Goal: Task Accomplishment & Management: Complete application form

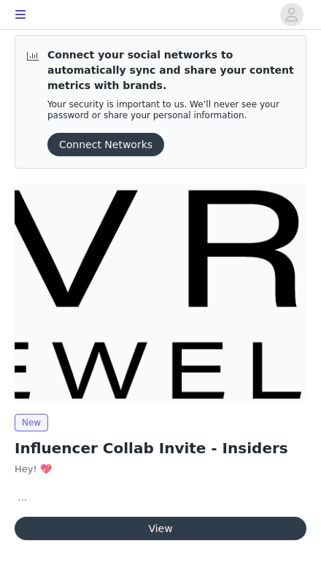
scroll to position [23, 0]
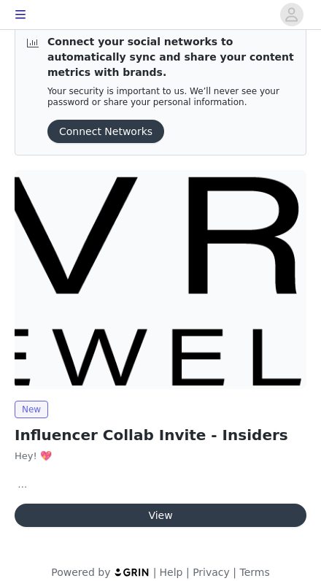
click at [193, 503] on button "View" at bounding box center [161, 514] width 292 height 23
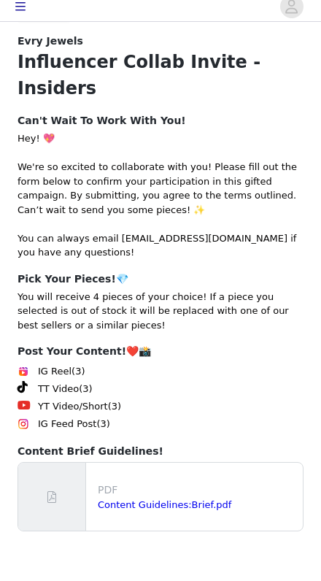
scroll to position [141, 0]
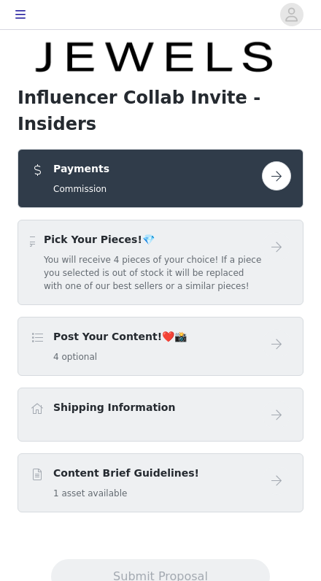
scroll to position [71, 0]
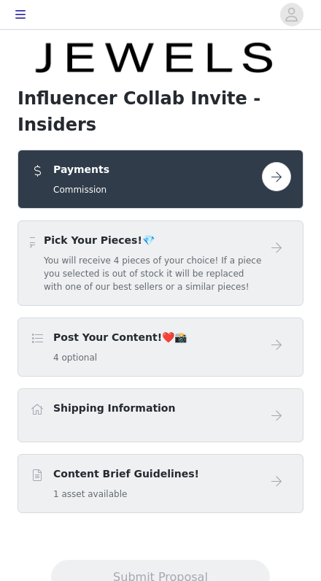
click at [70, 183] on h5 "Commission" at bounding box center [81, 189] width 56 height 13
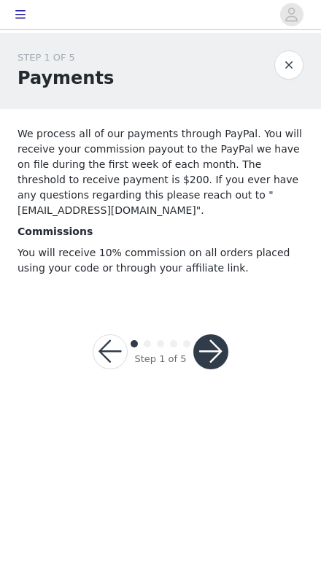
click at [212, 352] on button "button" at bounding box center [210, 351] width 35 height 35
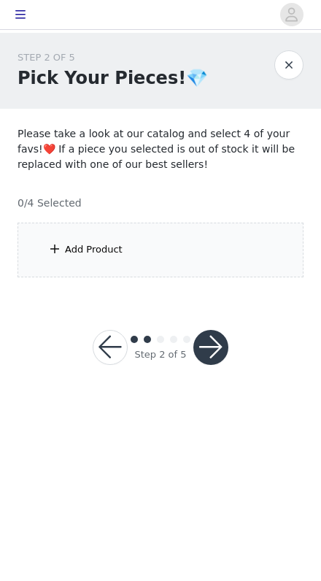
click at [69, 271] on div "Add Product" at bounding box center [161, 249] width 286 height 55
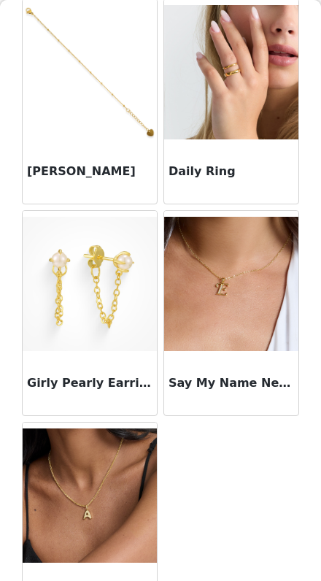
scroll to position [1072, 0]
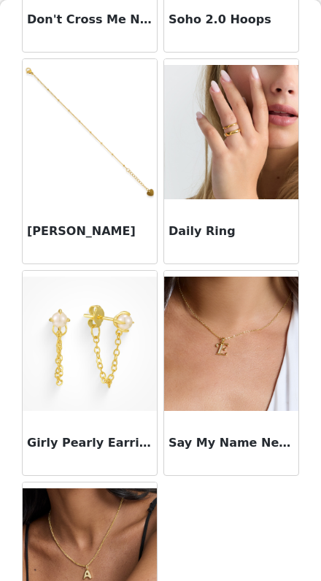
click at [234, 382] on img at bounding box center [231, 343] width 134 height 134
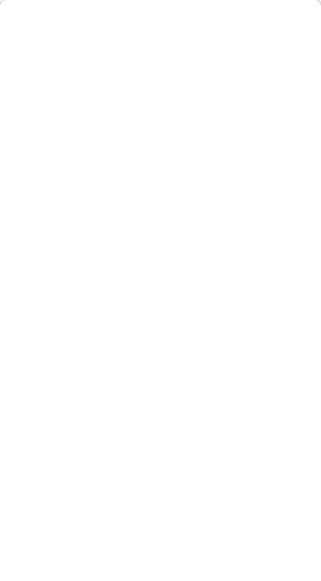
scroll to position [157, 0]
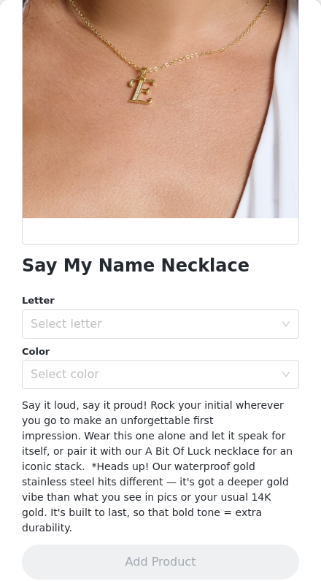
click at [276, 312] on div "Select letter" at bounding box center [156, 324] width 250 height 28
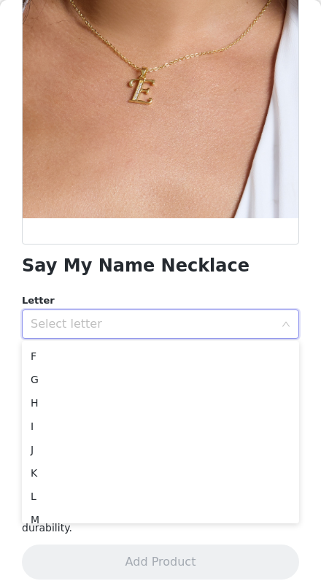
scroll to position [117, 0]
click at [31, 449] on li "J" at bounding box center [160, 448] width 277 height 23
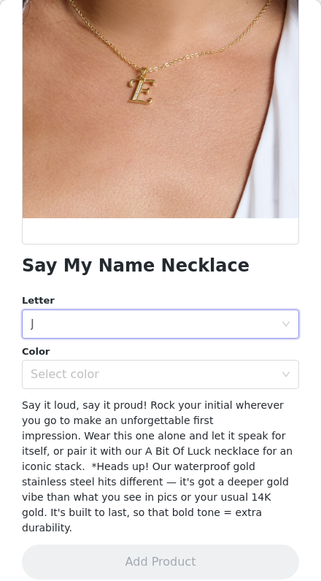
click at [199, 360] on div "Select color" at bounding box center [156, 374] width 250 height 28
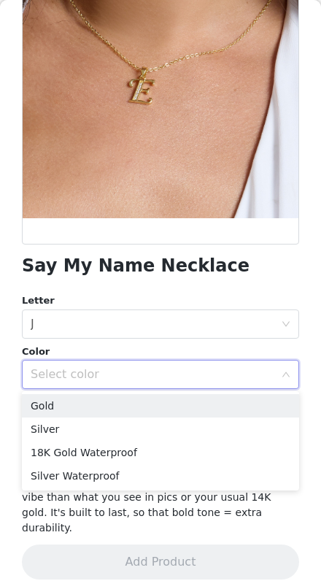
click at [206, 403] on li "Gold" at bounding box center [160, 405] width 277 height 23
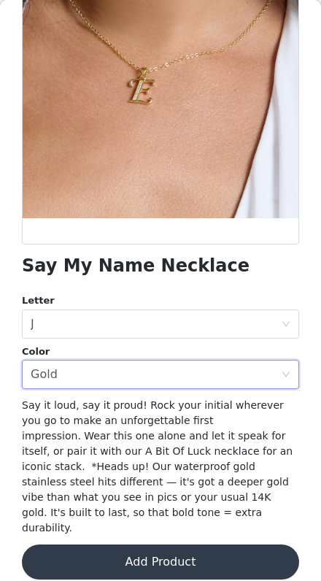
click at [168, 544] on button "Add Product" at bounding box center [160, 561] width 277 height 35
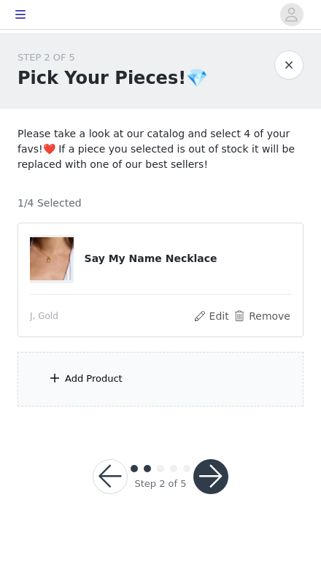
click at [222, 373] on div "Add Product" at bounding box center [161, 379] width 286 height 55
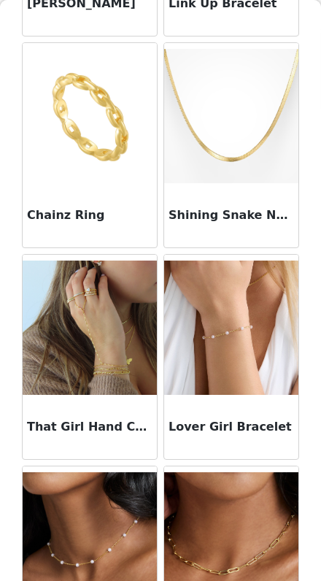
click at [248, 393] on img at bounding box center [231, 327] width 134 height 134
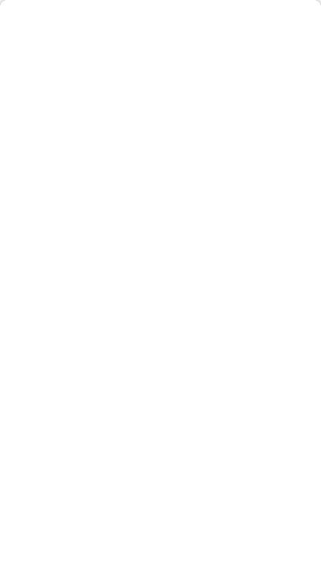
scroll to position [106, 0]
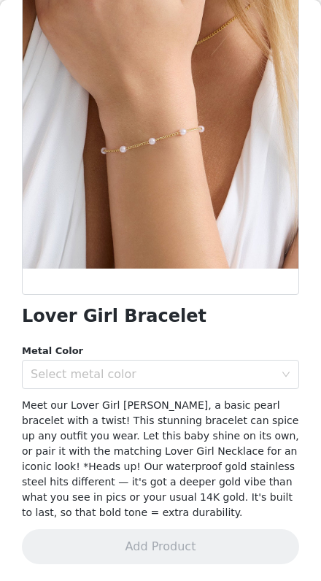
click at [251, 368] on div "Select metal color" at bounding box center [153, 374] width 244 height 15
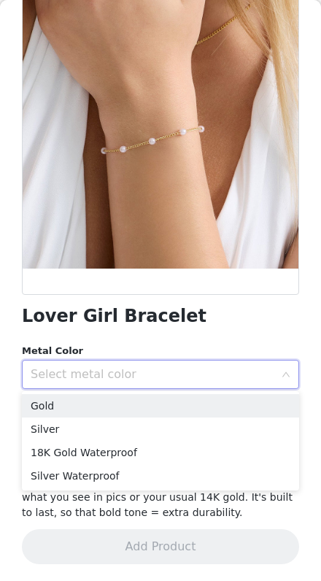
click at [215, 397] on li "Gold" at bounding box center [160, 405] width 277 height 23
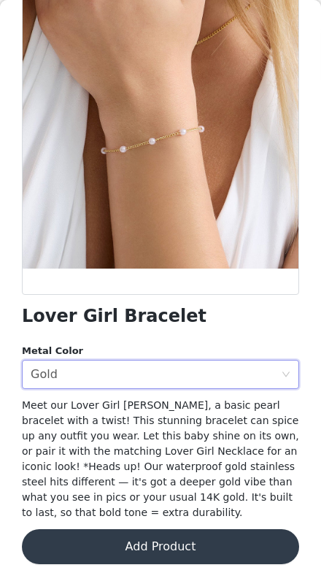
click at [189, 546] on button "Add Product" at bounding box center [160, 546] width 277 height 35
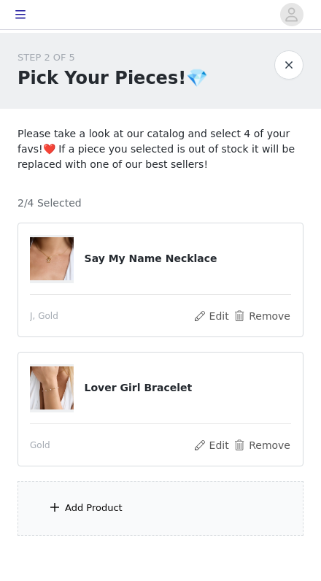
click at [185, 508] on div "Add Product" at bounding box center [161, 508] width 286 height 55
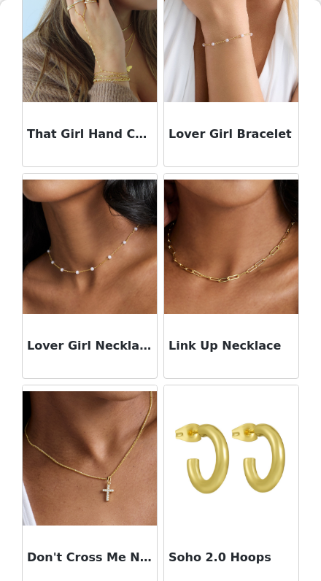
scroll to position [517, 0]
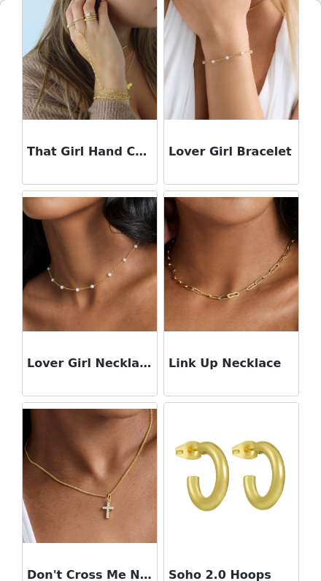
click at [64, 276] on img at bounding box center [90, 264] width 134 height 134
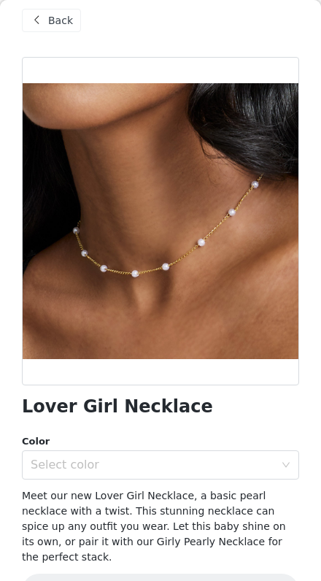
scroll to position [47, 0]
click at [196, 459] on div "Select color" at bounding box center [153, 464] width 244 height 15
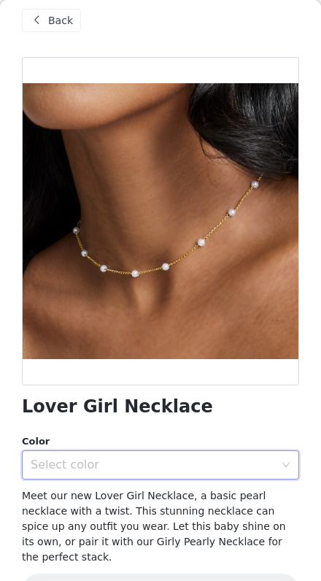
click at [195, 469] on div "Select color" at bounding box center [153, 464] width 244 height 15
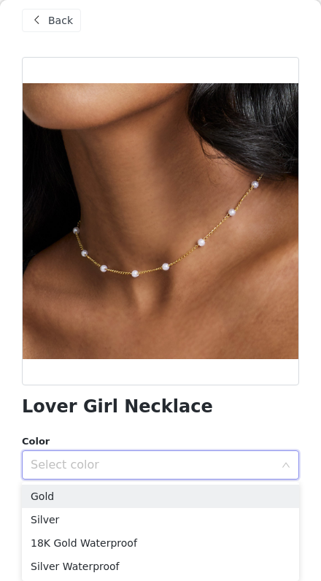
click at [71, 494] on li "Gold" at bounding box center [160, 495] width 277 height 23
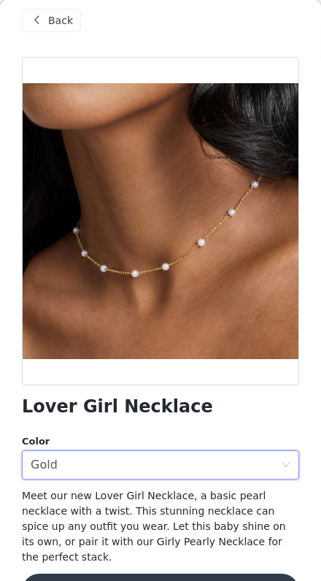
click at [176, 580] on button "Add Product" at bounding box center [160, 590] width 277 height 35
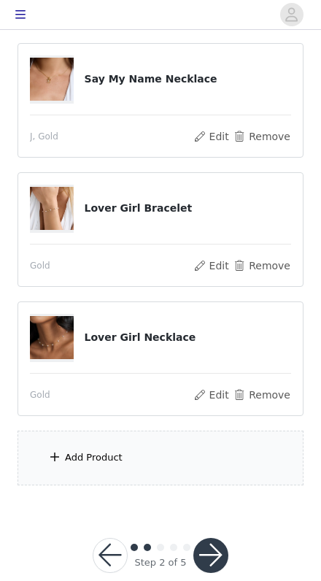
scroll to position [176, 0]
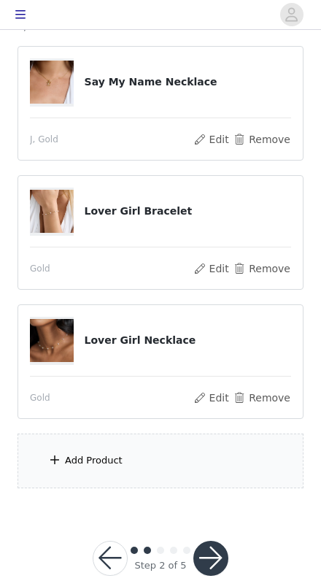
click at [191, 464] on div "Add Product" at bounding box center [161, 460] width 286 height 55
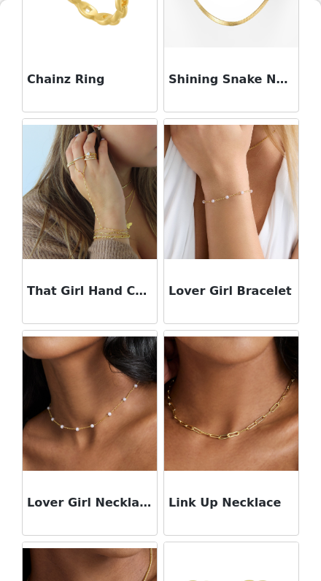
scroll to position [392, 0]
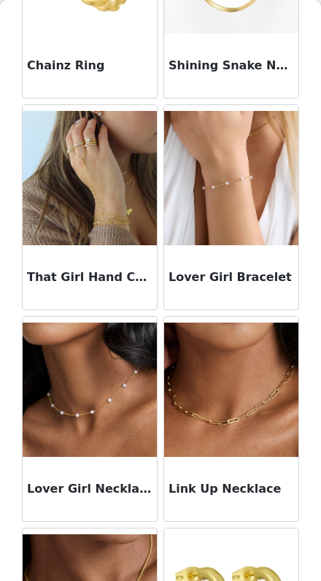
click at [44, 230] on img at bounding box center [90, 178] width 134 height 134
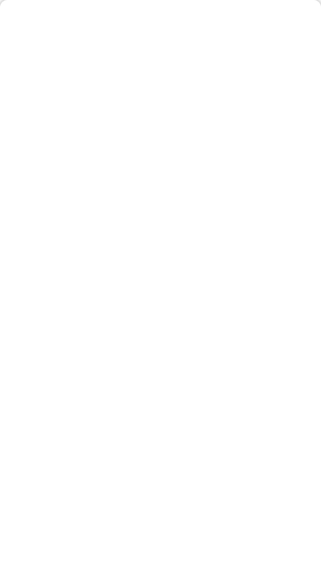
scroll to position [16, 0]
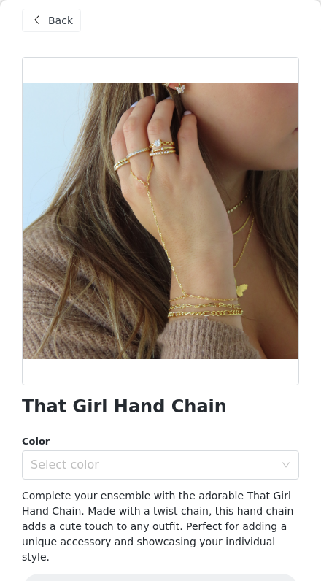
click at [206, 459] on div "Select color" at bounding box center [153, 464] width 244 height 15
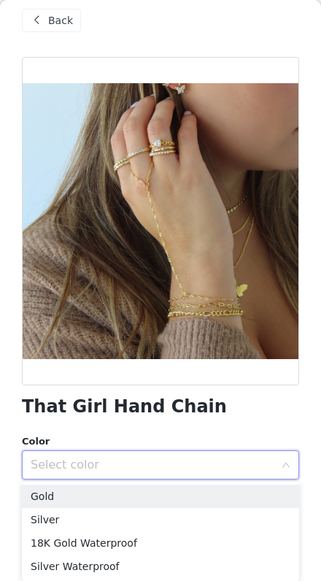
click at [172, 494] on li "Gold" at bounding box center [160, 495] width 277 height 23
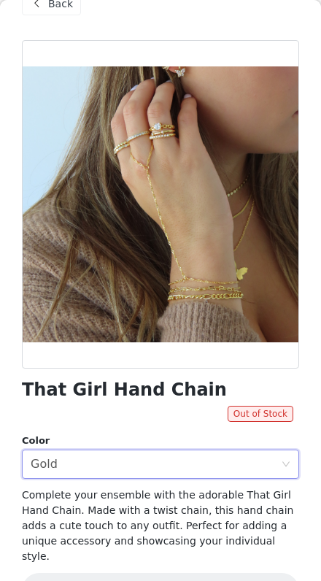
scroll to position [32, 0]
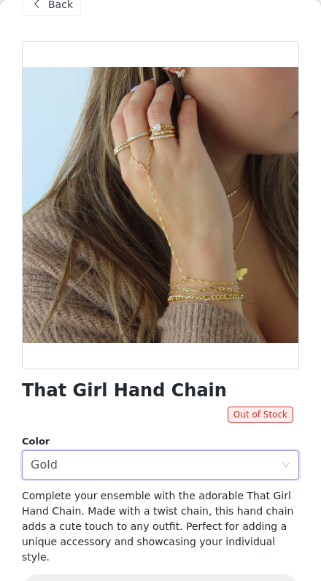
click at [190, 463] on div "Select color Gold" at bounding box center [156, 465] width 250 height 28
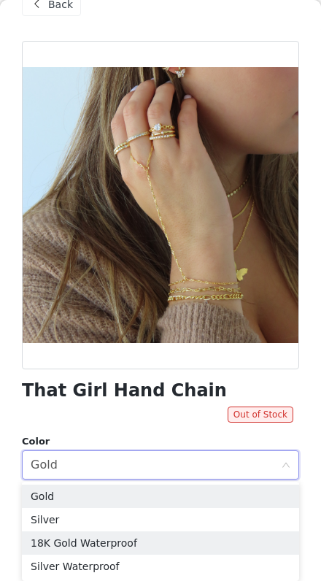
click at [166, 544] on li "18K Gold Waterproof" at bounding box center [160, 542] width 277 height 23
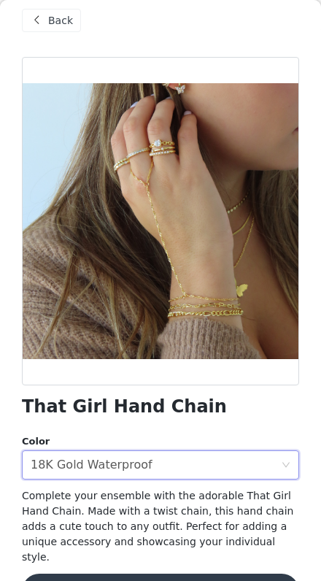
click at [195, 573] on button "Add Product" at bounding box center [160, 590] width 277 height 35
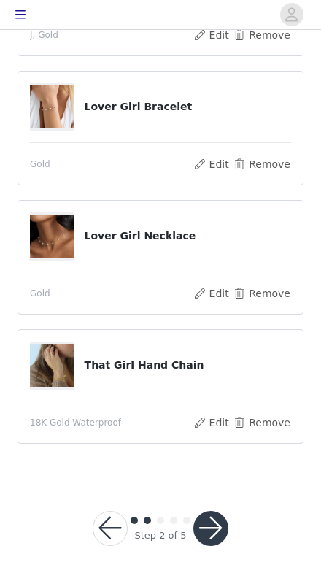
scroll to position [241, 0]
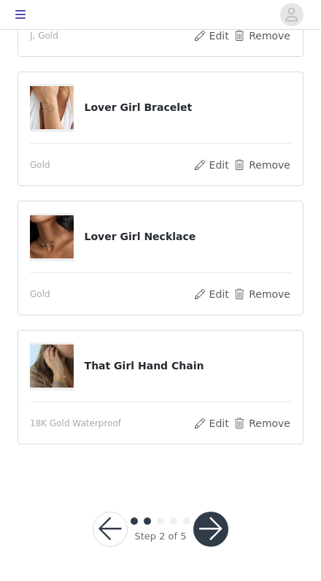
click at [213, 521] on button "button" at bounding box center [210, 528] width 35 height 35
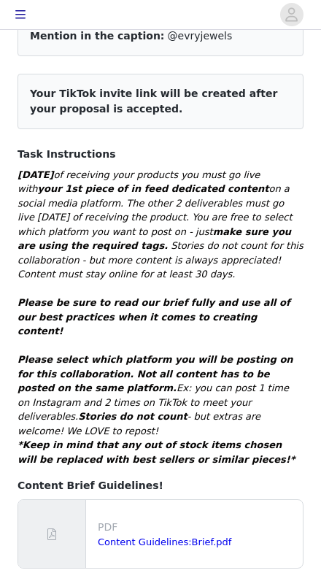
scroll to position [194, 0]
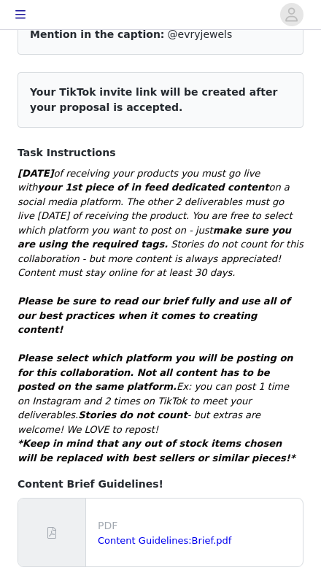
click at [179, 535] on link "Content Guidelines:Brief.pdf" at bounding box center [164, 540] width 133 height 11
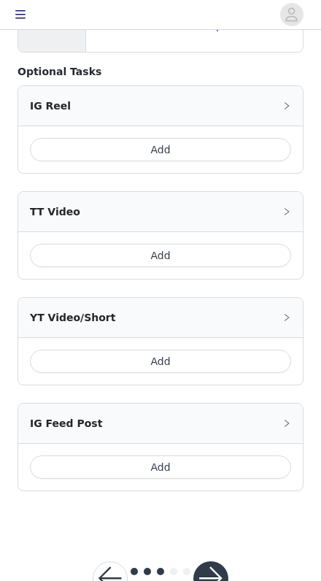
scroll to position [707, 0]
click at [204, 562] on button "button" at bounding box center [210, 579] width 35 height 35
click at [203, 562] on button "button" at bounding box center [210, 579] width 35 height 35
click at [206, 562] on button "button" at bounding box center [210, 579] width 35 height 35
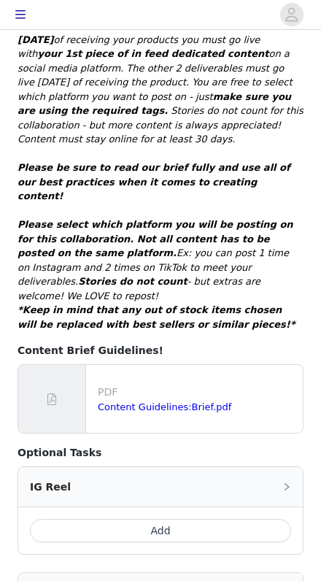
scroll to position [339, 0]
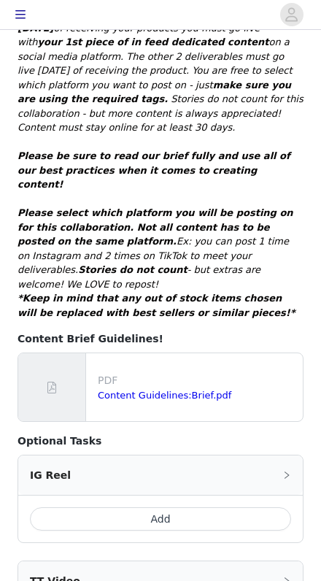
click at [209, 507] on button "Add" at bounding box center [160, 518] width 261 height 23
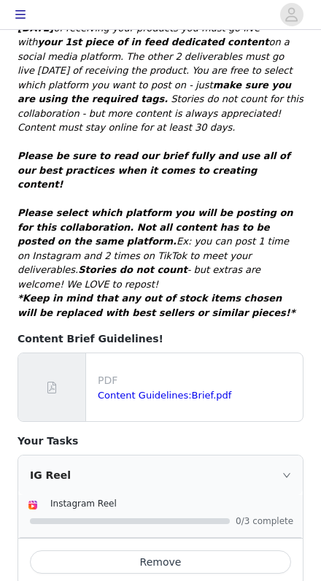
click at [210, 550] on button "Remove" at bounding box center [160, 561] width 261 height 23
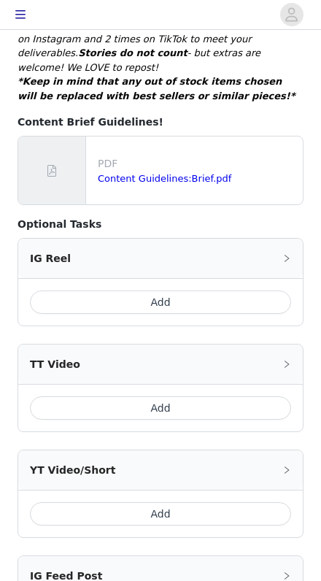
scroll to position [555, 0]
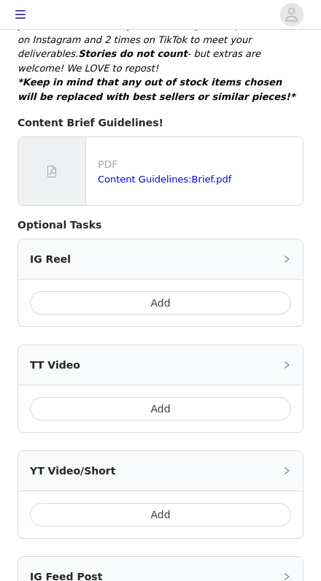
click at [246, 397] on button "Add" at bounding box center [160, 408] width 261 height 23
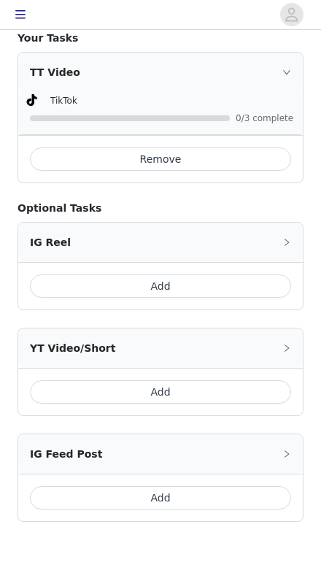
scroll to position [715, 0]
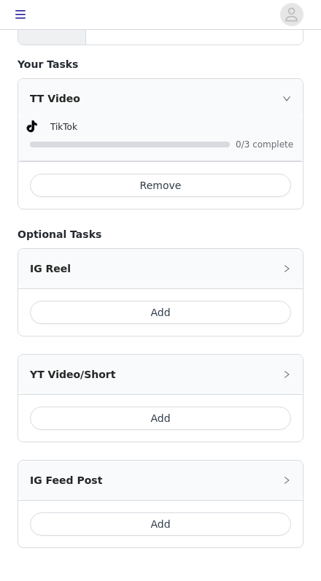
click at [203, 512] on button "Add" at bounding box center [160, 523] width 261 height 23
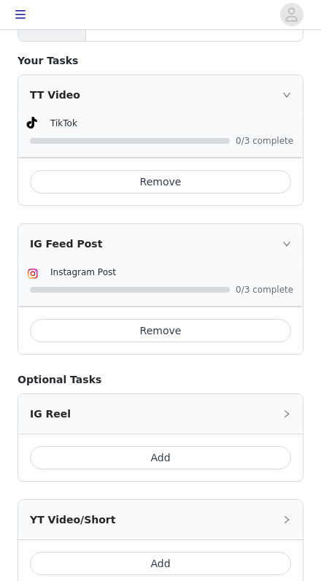
scroll to position [729, 0]
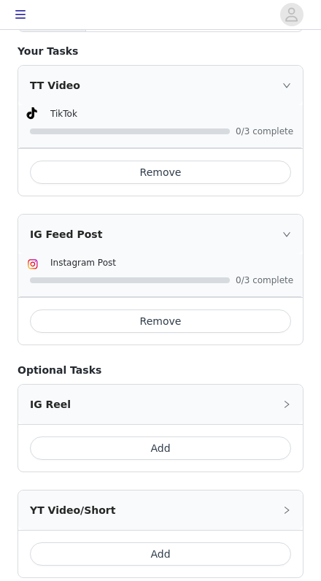
click at [255, 436] on button "Add" at bounding box center [160, 447] width 261 height 23
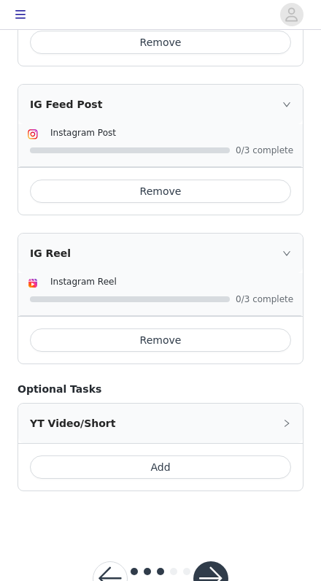
scroll to position [858, 0]
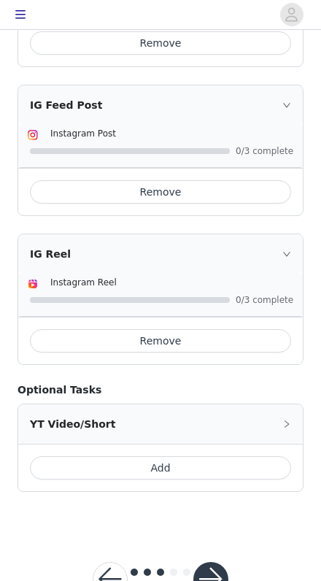
click at [199, 562] on button "button" at bounding box center [210, 579] width 35 height 35
